Goal: Communication & Community: Connect with others

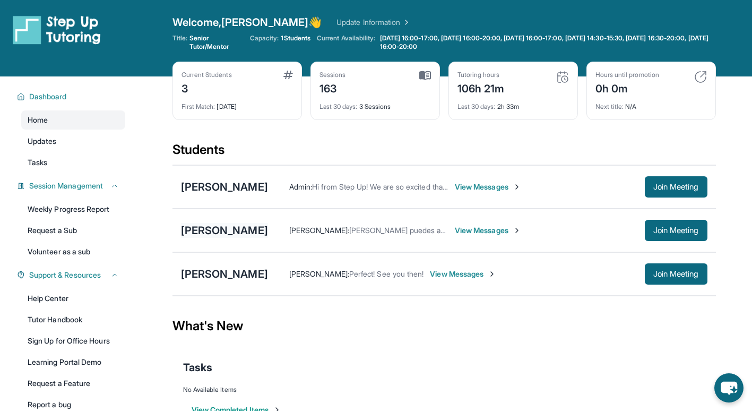
click at [186, 232] on div "[PERSON_NAME]" at bounding box center [224, 230] width 87 height 15
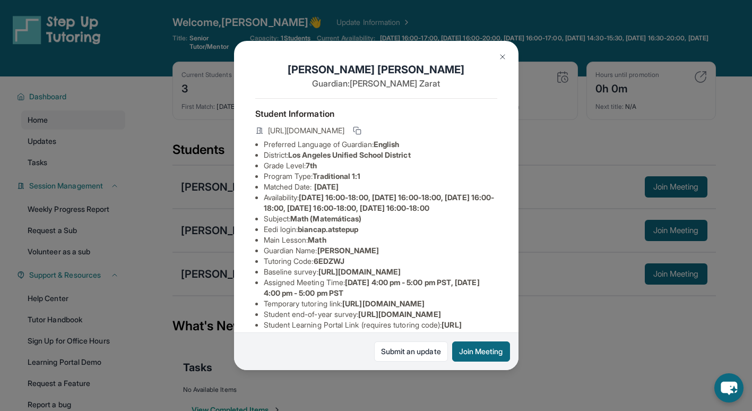
click at [503, 56] on img at bounding box center [503, 57] width 8 height 8
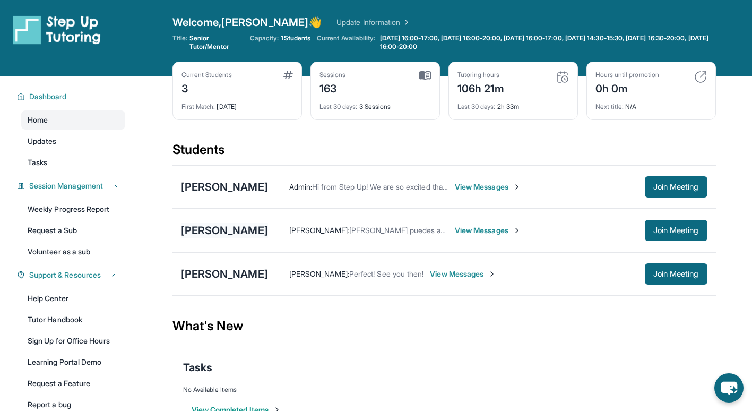
click at [190, 230] on div "[PERSON_NAME]" at bounding box center [224, 230] width 87 height 15
click at [210, 243] on div "[PERSON_NAME] [PERSON_NAME] : [PERSON_NAME] puedes asegurarse que el microfono …" at bounding box center [445, 231] width 544 height 44
click at [216, 188] on div "[PERSON_NAME]" at bounding box center [224, 186] width 87 height 15
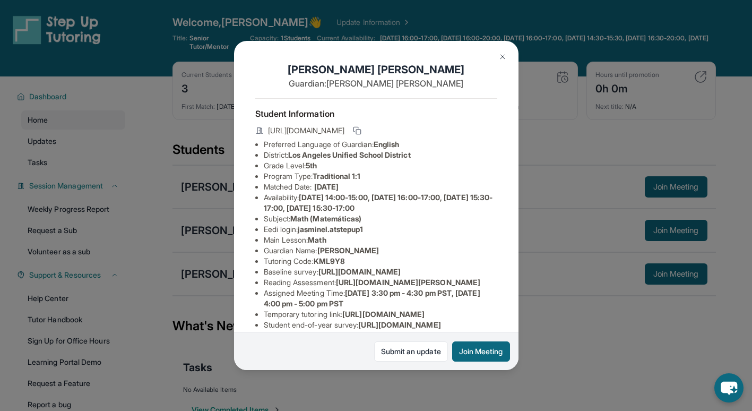
click at [503, 61] on img at bounding box center [503, 57] width 8 height 8
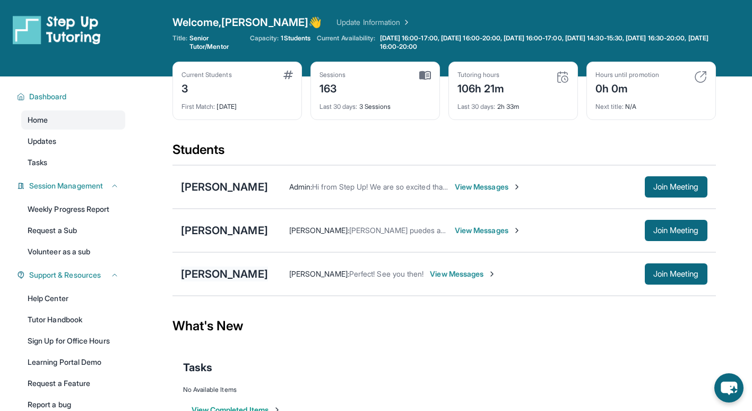
click at [233, 271] on div "[PERSON_NAME]" at bounding box center [224, 274] width 87 height 15
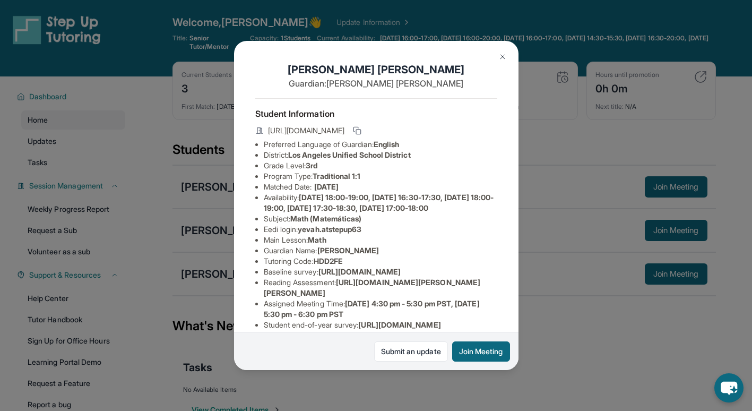
click at [503, 58] on img at bounding box center [503, 57] width 8 height 8
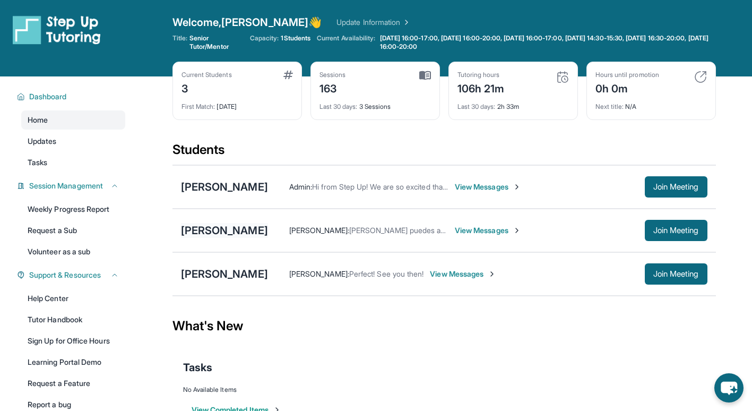
click at [224, 233] on div "[PERSON_NAME]" at bounding box center [224, 230] width 87 height 15
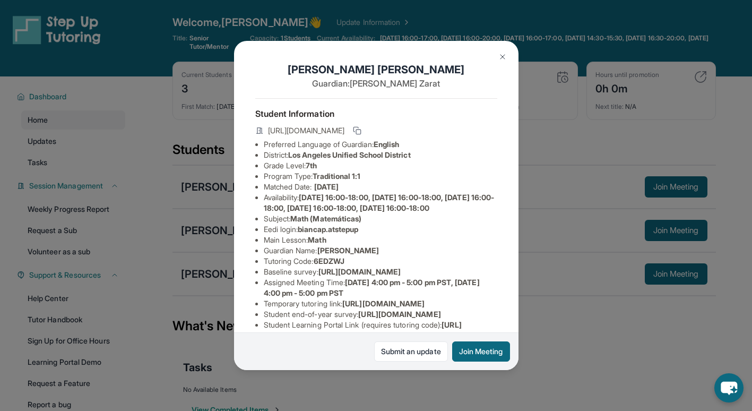
click at [502, 57] on img at bounding box center [503, 57] width 8 height 8
